Goal: Task Accomplishment & Management: Use online tool/utility

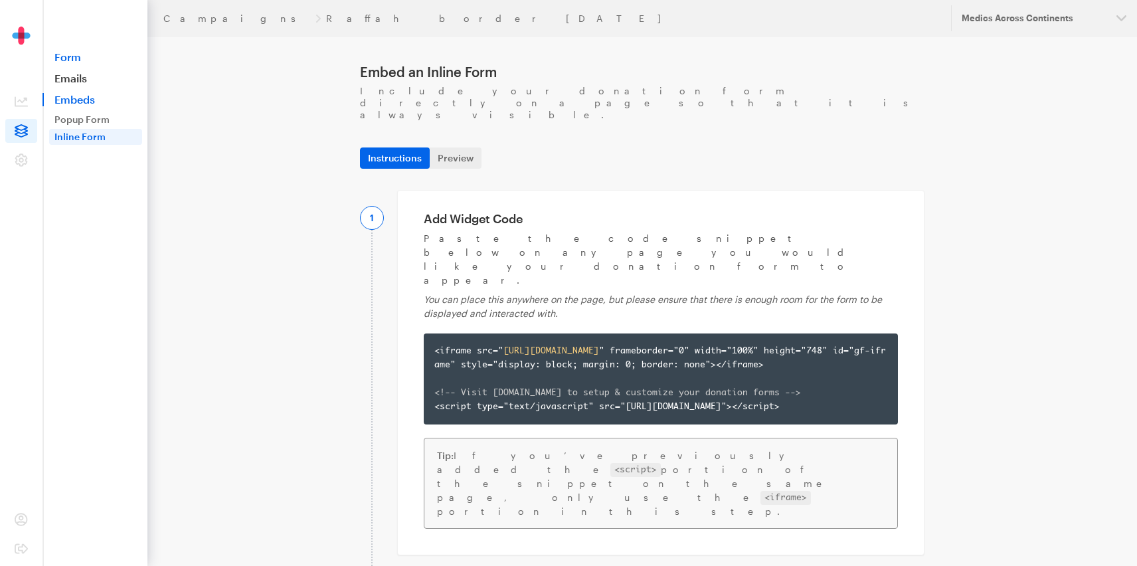
click at [65, 56] on link "Form" at bounding box center [95, 56] width 105 height 13
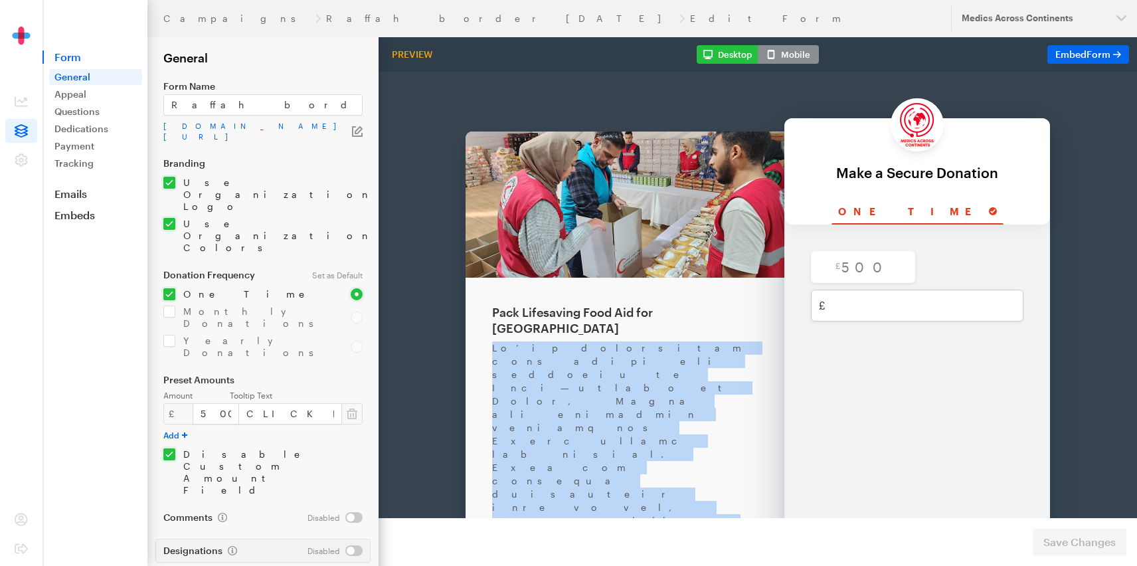
copy div "Lo’ip dolorsitam cons adipi eli seddoeiu te Inci—utlabo et Dolor, Magna ali eni…"
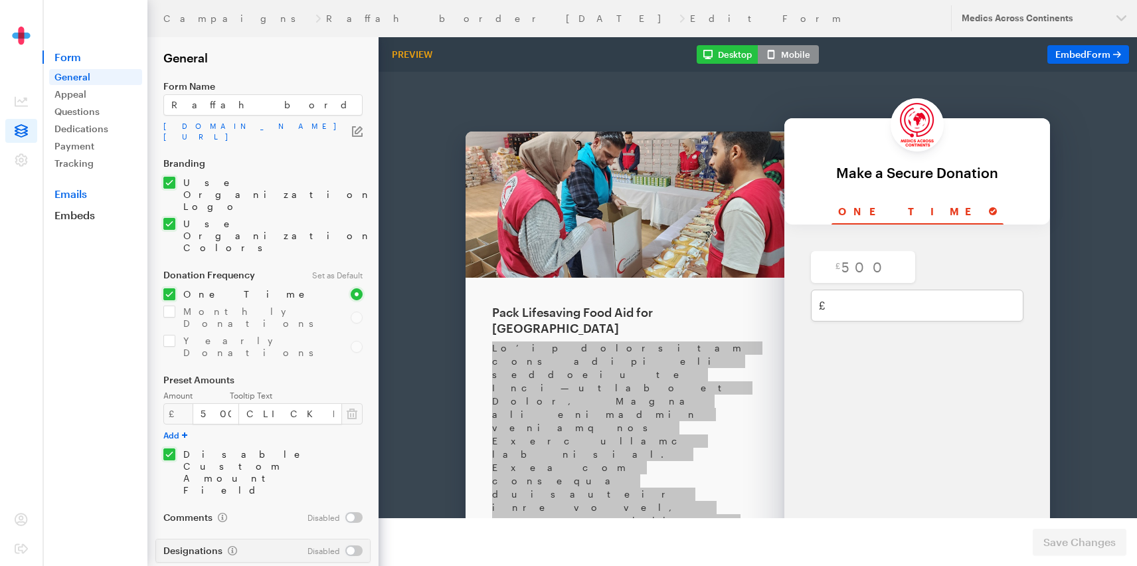
click at [63, 195] on link "Emails" at bounding box center [95, 193] width 105 height 13
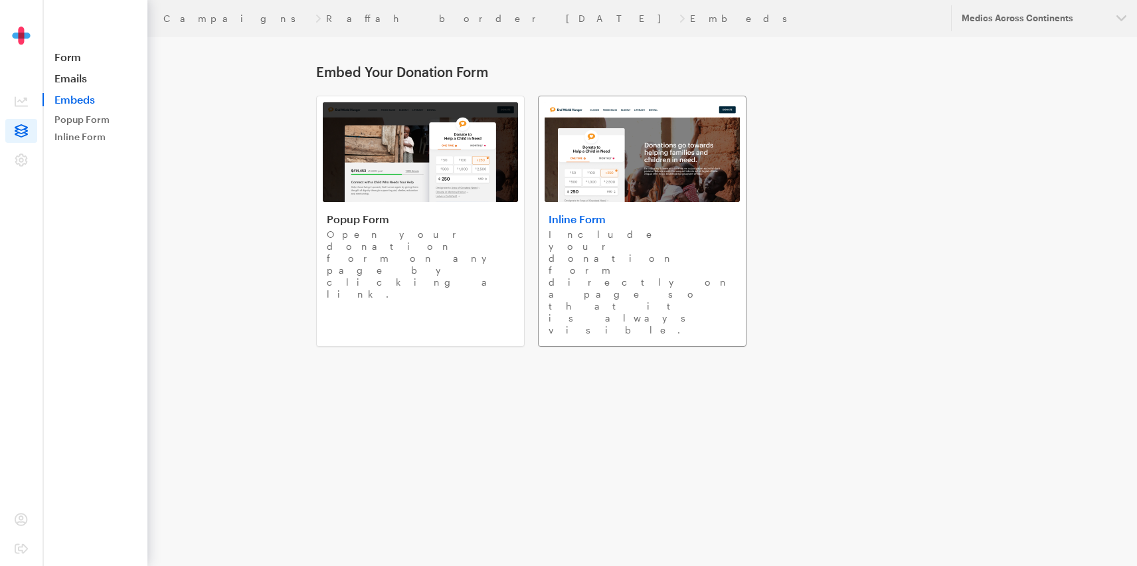
click at [593, 225] on h4 "Inline Form" at bounding box center [642, 219] width 187 height 13
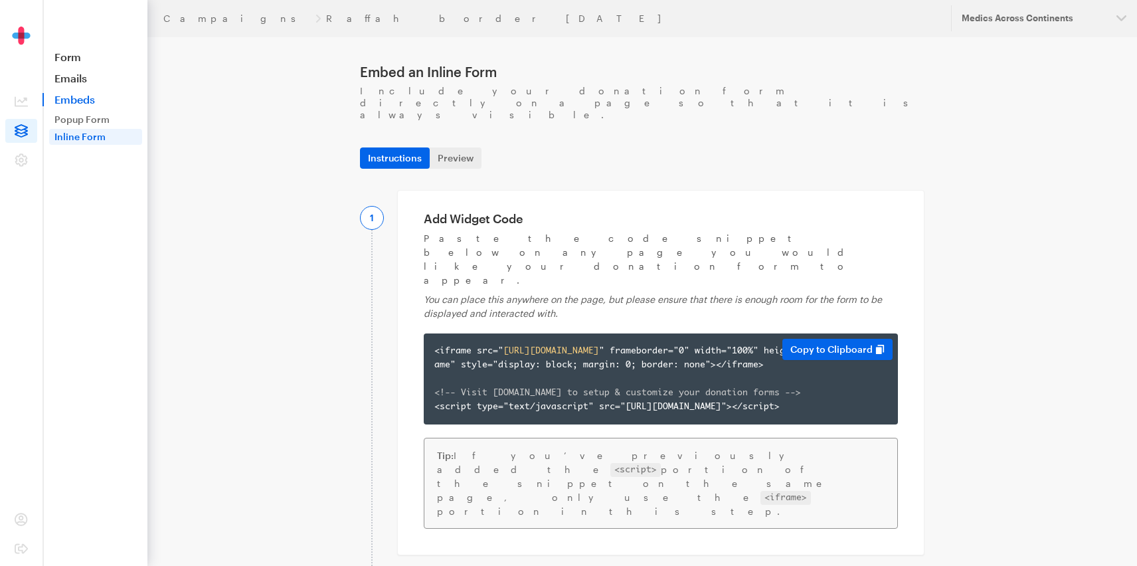
drag, startPoint x: 434, startPoint y: 286, endPoint x: 535, endPoint y: 312, distance: 103.6
click at [539, 344] on div "<iframe src=" https://app.giveforms.com/forms/medicsacorg1/default-giveform-6 "…" at bounding box center [660, 379] width 453 height 70
copy div "<iframe src=" https://app.giveforms.com/forms/medicsacorg1/default-giveform-6 "…"
click at [62, 55] on link "Form" at bounding box center [95, 56] width 105 height 13
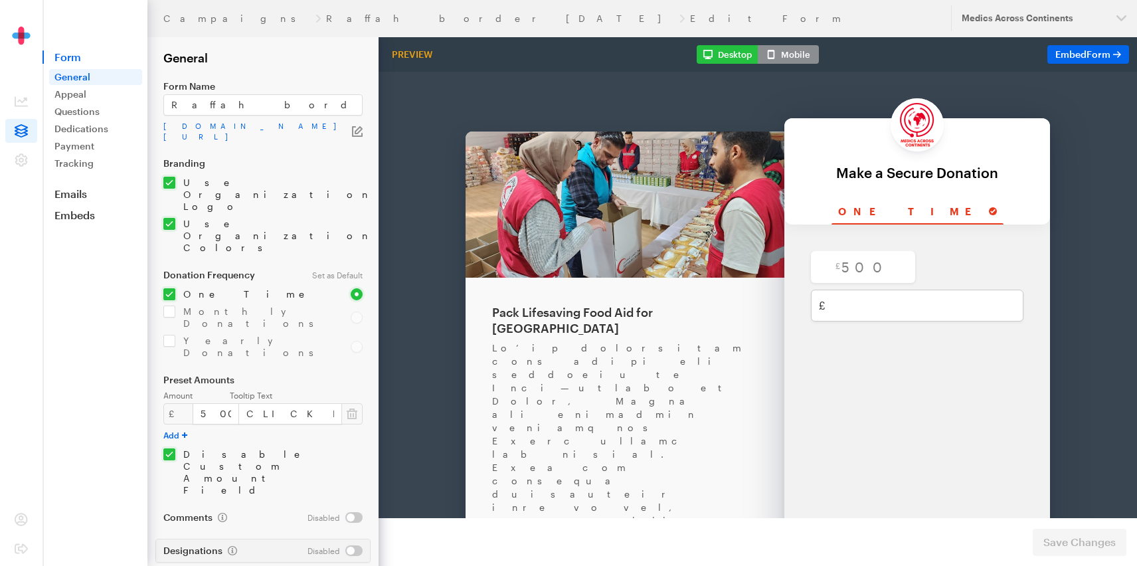
click at [587, 274] on div "Pack Lifesaving Food Aid for Gaza" at bounding box center [625, 286] width 266 height 32
copy div "Pack Lifesaving Food Aid for Gaza"
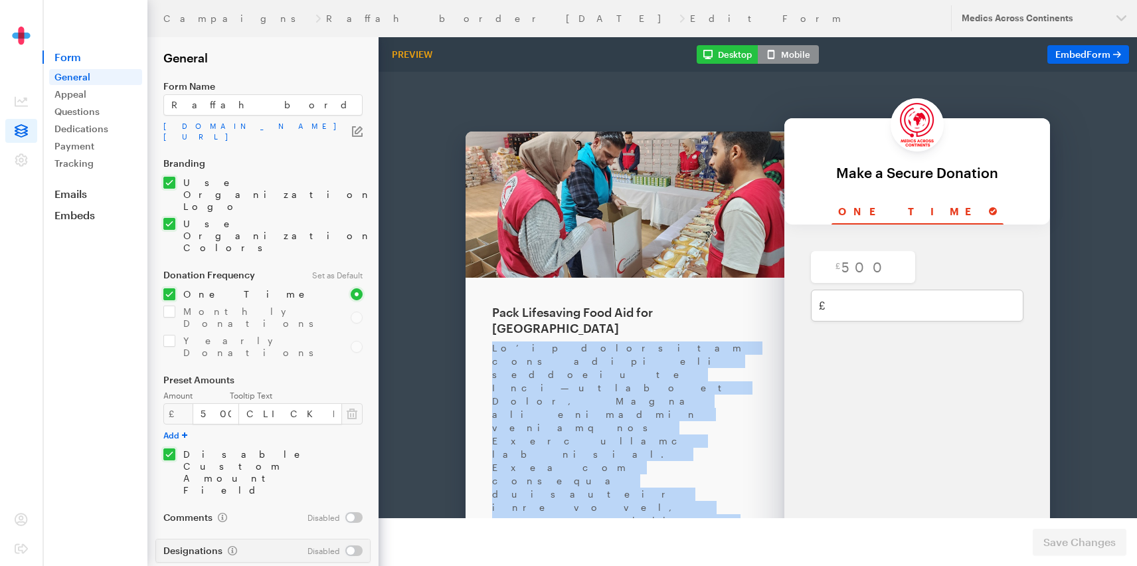
copy div "We’re assembling food boxes for families in Gaza—packed in Cairo, Egypt and del…"
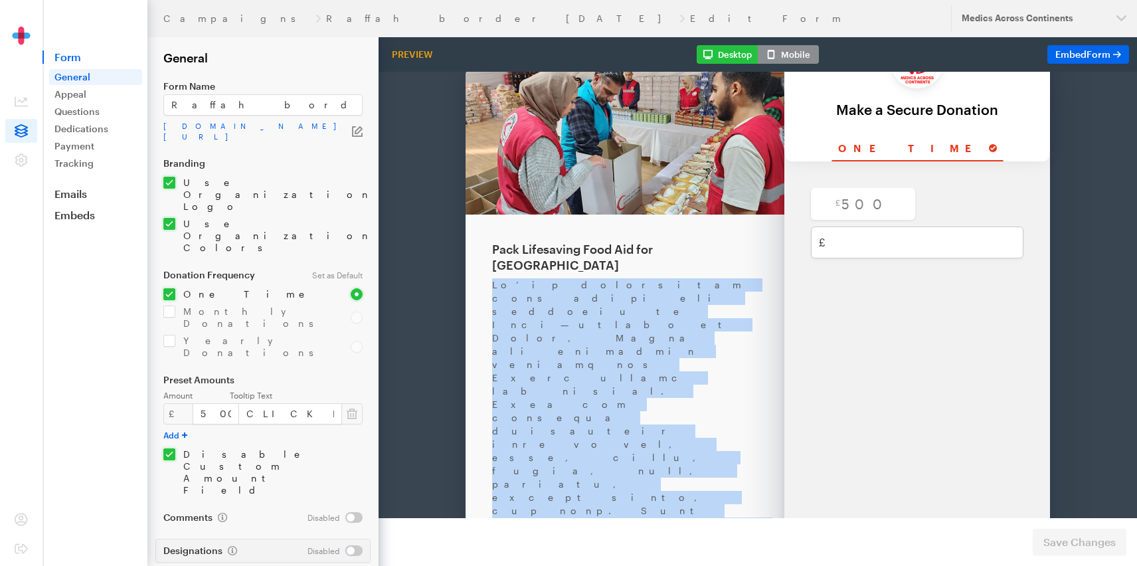
scroll to position [120, 0]
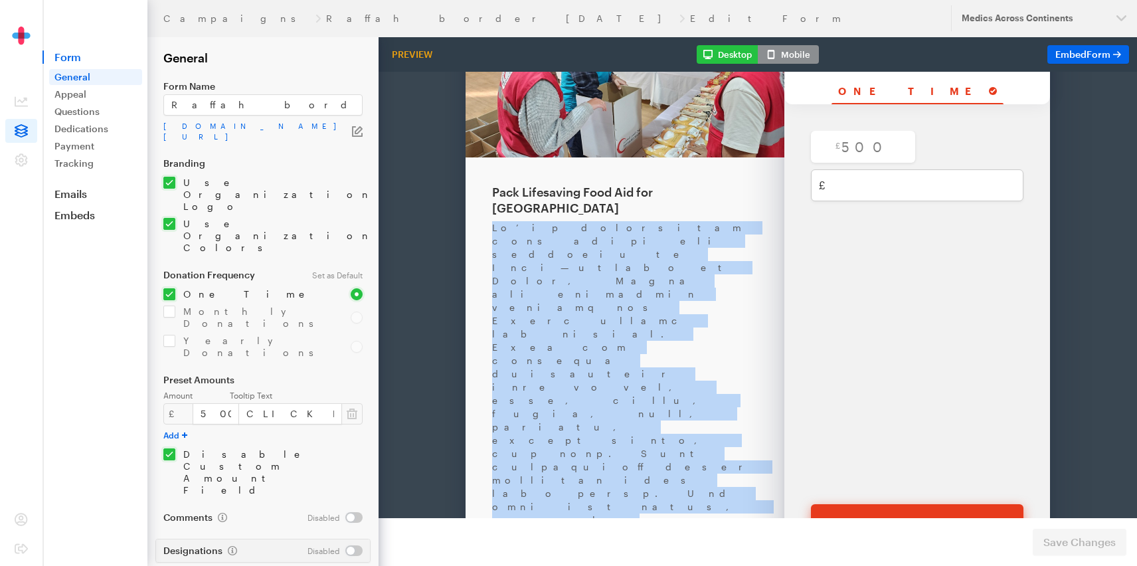
copy div "We’re assembling food boxes for families in Gaza—packed in Cairo, Egypt and del…"
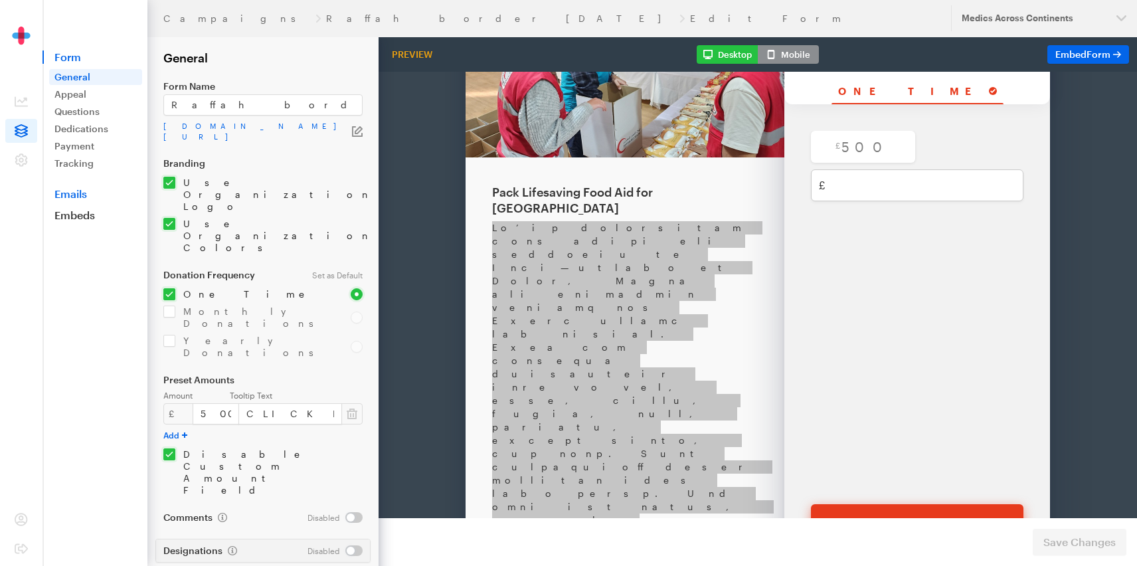
click at [67, 194] on link "Emails" at bounding box center [95, 193] width 105 height 13
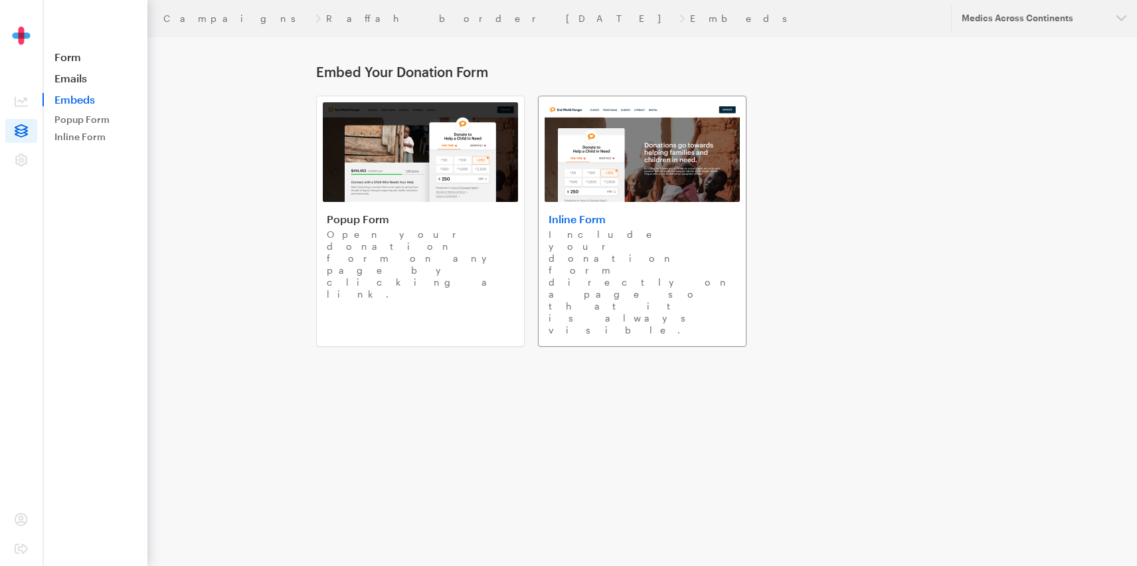
click at [574, 217] on h4 "Inline Form" at bounding box center [642, 219] width 187 height 13
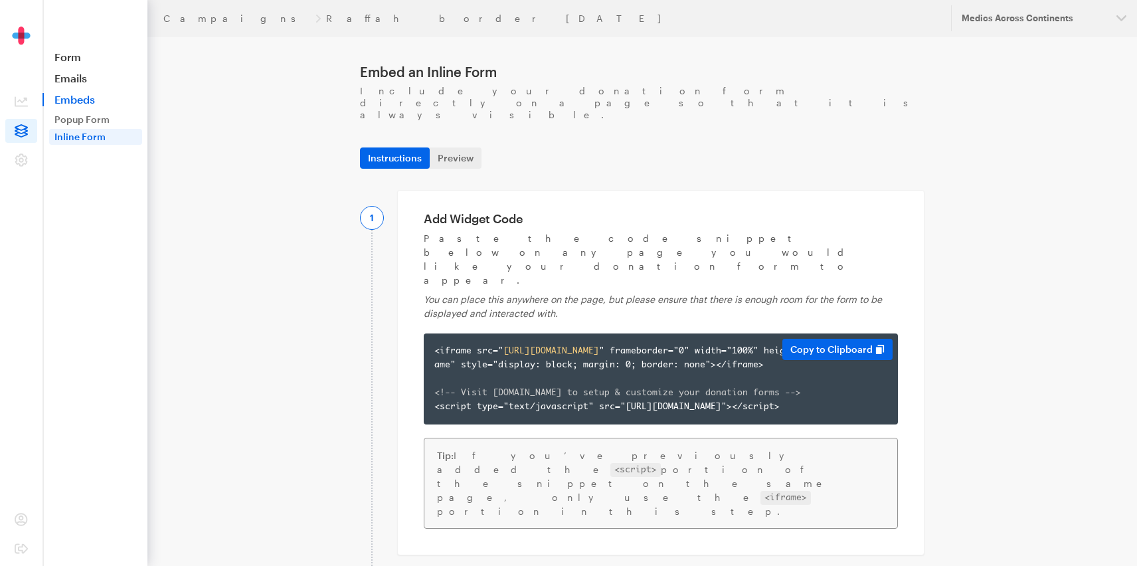
click at [528, 344] on div "<iframe src=" [URL][DOMAIN_NAME] " frameborder="0" width="100%" height="748" id…" at bounding box center [660, 379] width 453 height 70
copy div "<iframe src=" [URL][DOMAIN_NAME] " frameborder="0" width="100%" height="748" id…"
